Goal: Information Seeking & Learning: Learn about a topic

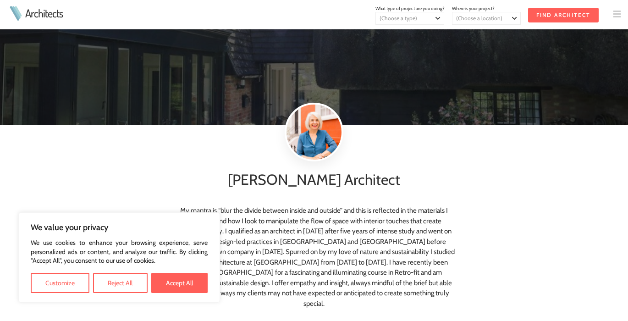
click at [177, 283] on button "Accept All" at bounding box center [179, 283] width 56 height 20
checkbox input "true"
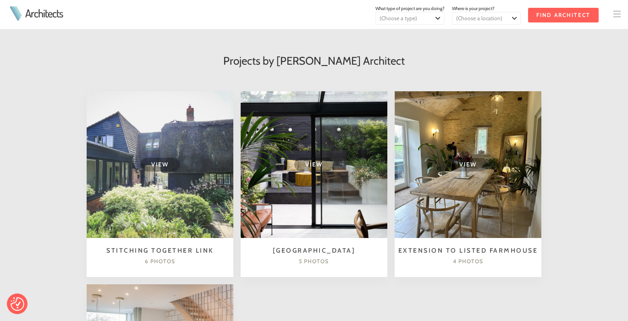
scroll to position [522, 0]
click at [168, 166] on td "View" at bounding box center [160, 164] width 147 height 147
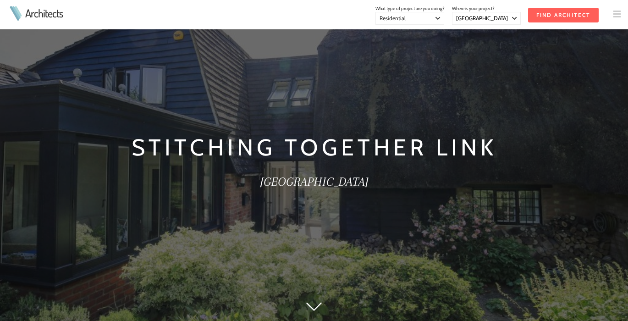
select select "[GEOGRAPHIC_DATA]"
select select "Residential"
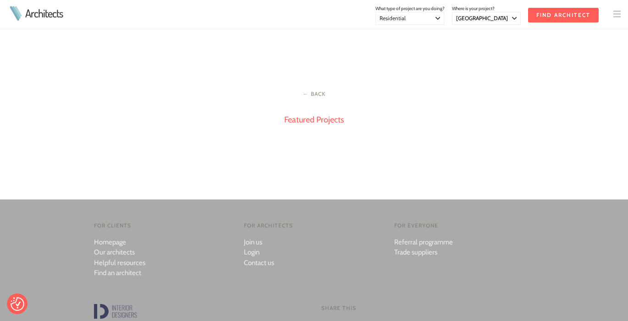
scroll to position [1260, 0]
click at [314, 118] on link "Featured Projects" at bounding box center [314, 119] width 60 height 10
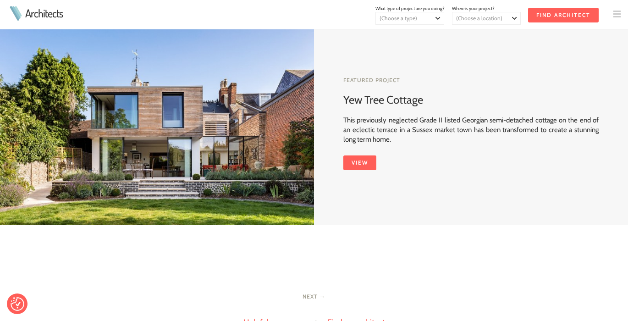
scroll to position [676, 0]
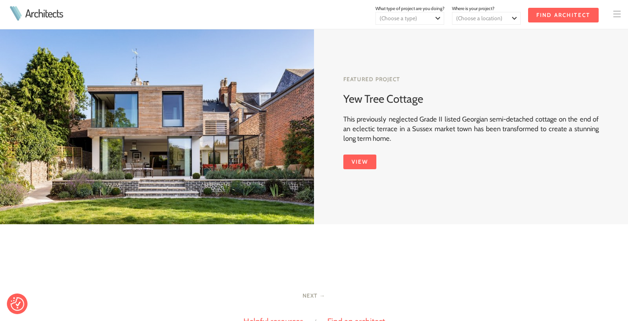
click at [351, 155] on link "View" at bounding box center [359, 162] width 33 height 15
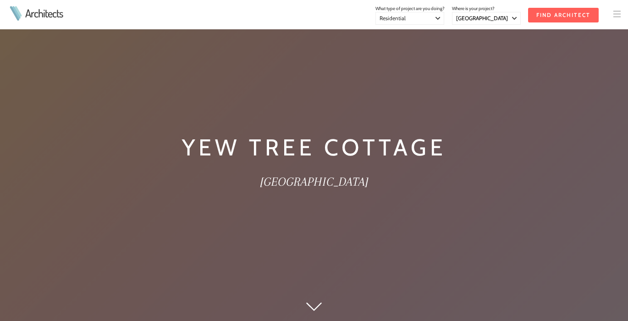
select select "[GEOGRAPHIC_DATA]"
select select "Residential"
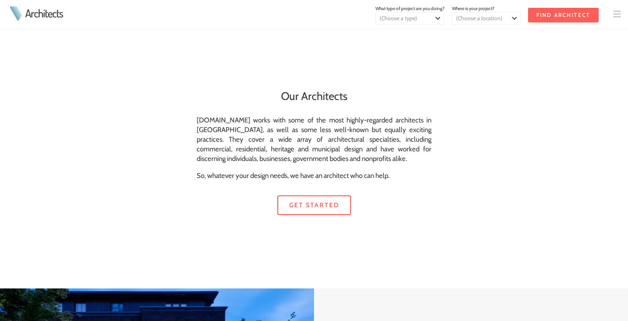
scroll to position [677, 0]
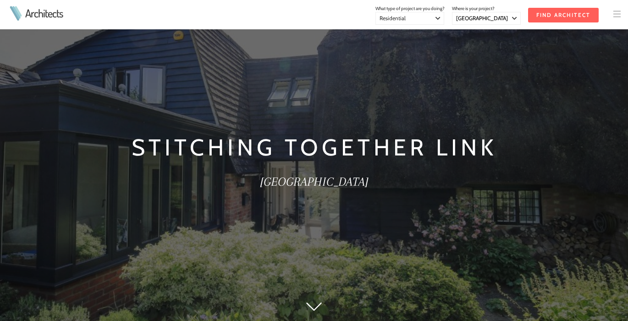
select select "[GEOGRAPHIC_DATA]"
select select "Residential"
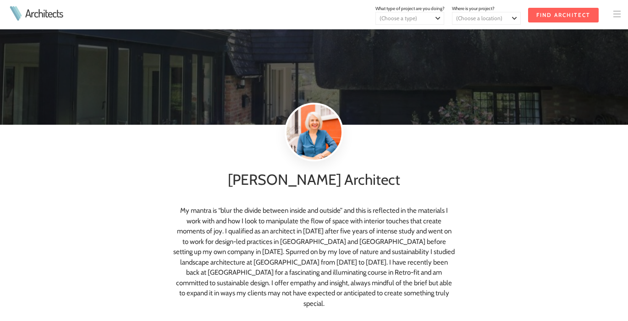
scroll to position [522, 0]
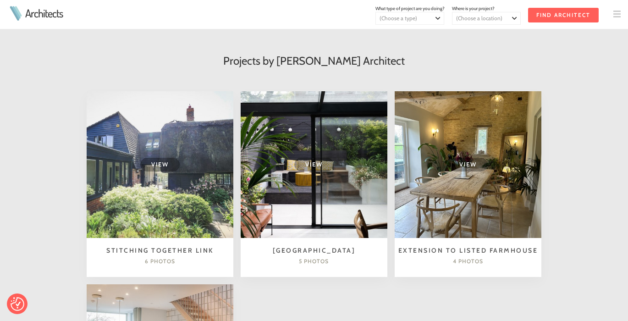
click at [460, 209] on td "View" at bounding box center [468, 164] width 147 height 147
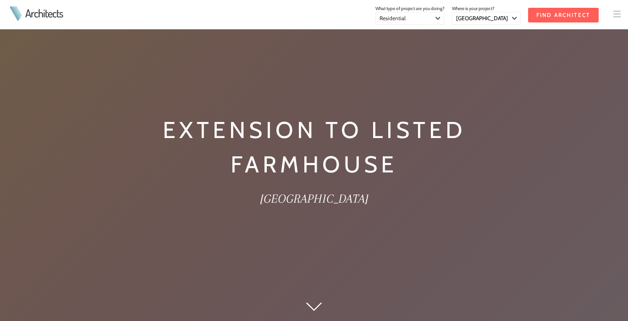
select select "[GEOGRAPHIC_DATA]"
select select "Residential"
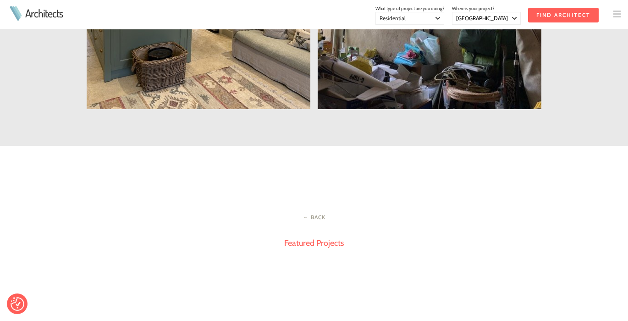
scroll to position [912, 0]
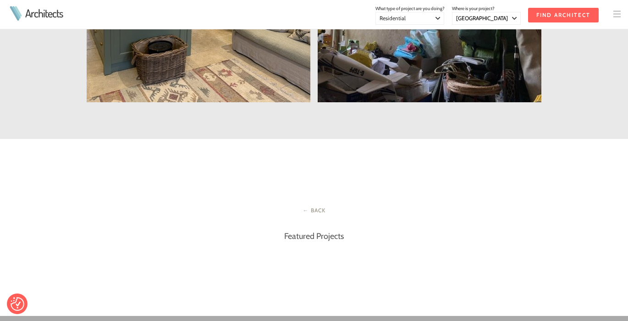
click at [319, 234] on link "Featured Projects" at bounding box center [314, 236] width 60 height 10
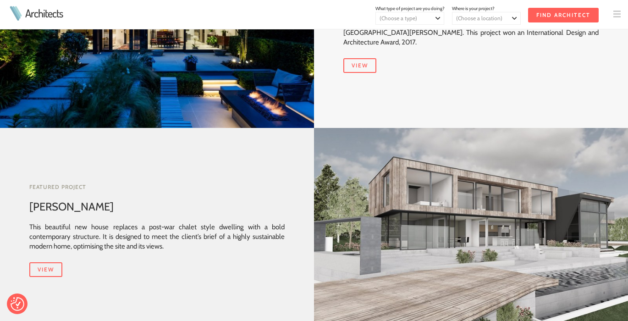
scroll to position [366, 0]
